Goal: Find specific page/section: Find specific page/section

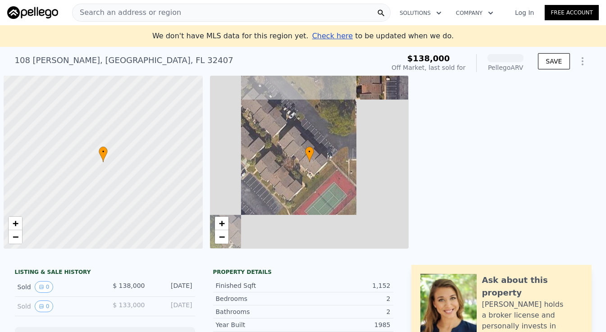
scroll to position [0, 4]
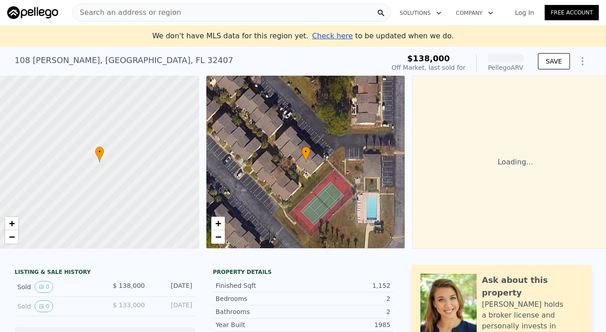
click at [187, 22] on div "Search an address or region Solutions Company Open main menu Log In Free Account" at bounding box center [303, 13] width 592 height 22
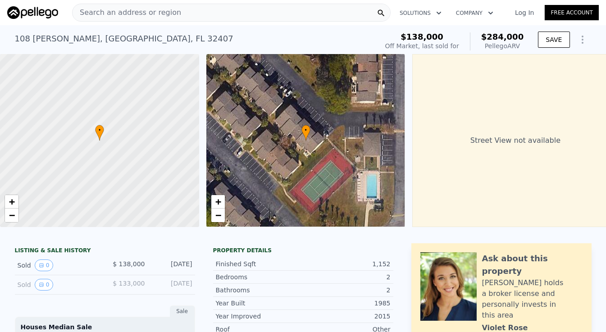
click at [171, 13] on div "Search an address or region" at bounding box center [231, 13] width 319 height 18
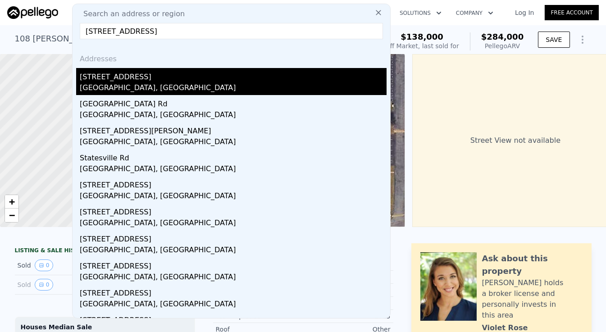
type input "[STREET_ADDRESS]"
click at [107, 81] on div "[STREET_ADDRESS]" at bounding box center [233, 75] width 307 height 14
